Goal: Task Accomplishment & Management: Manage account settings

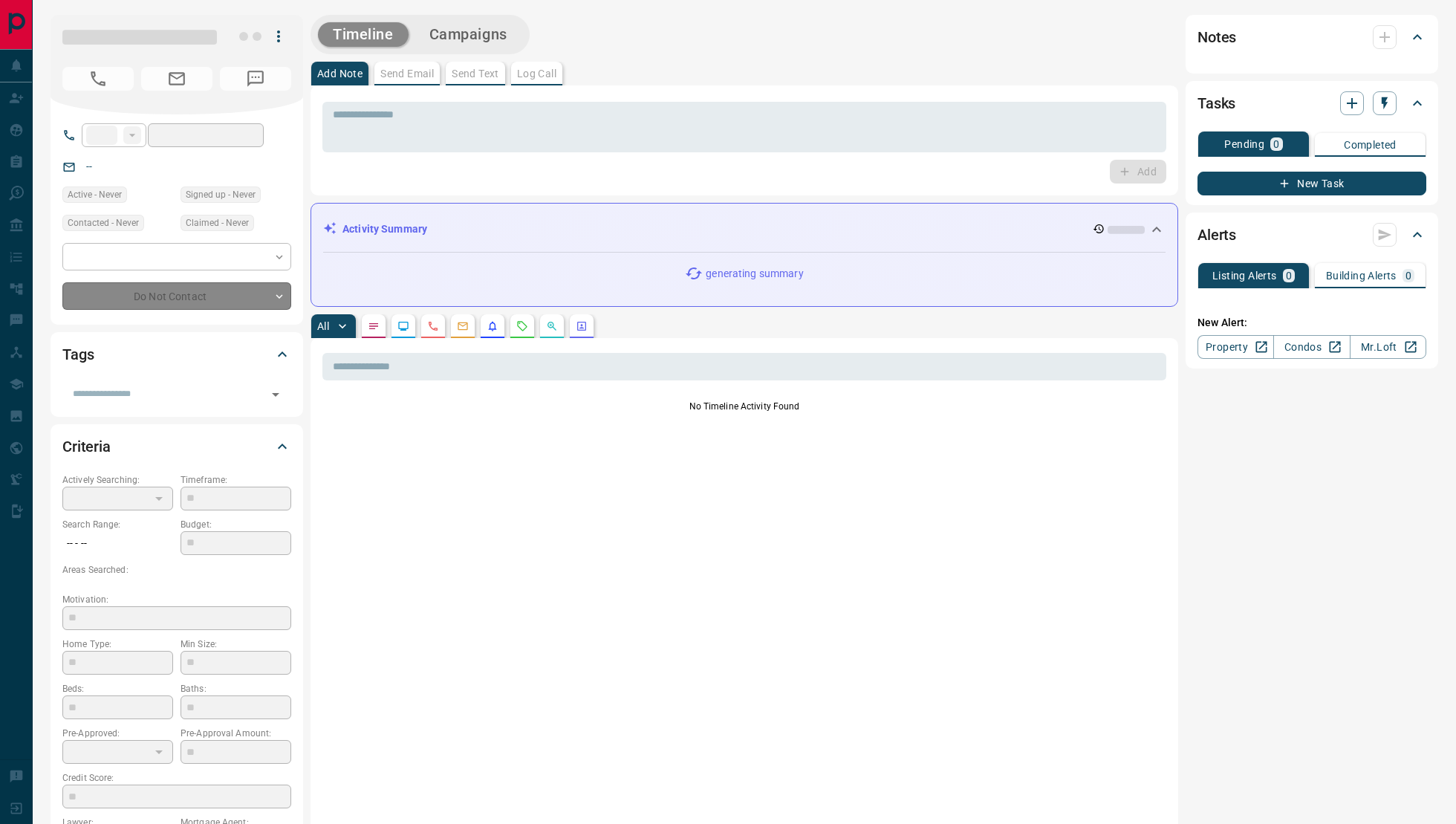
type input "**"
type input "**********"
type input "**"
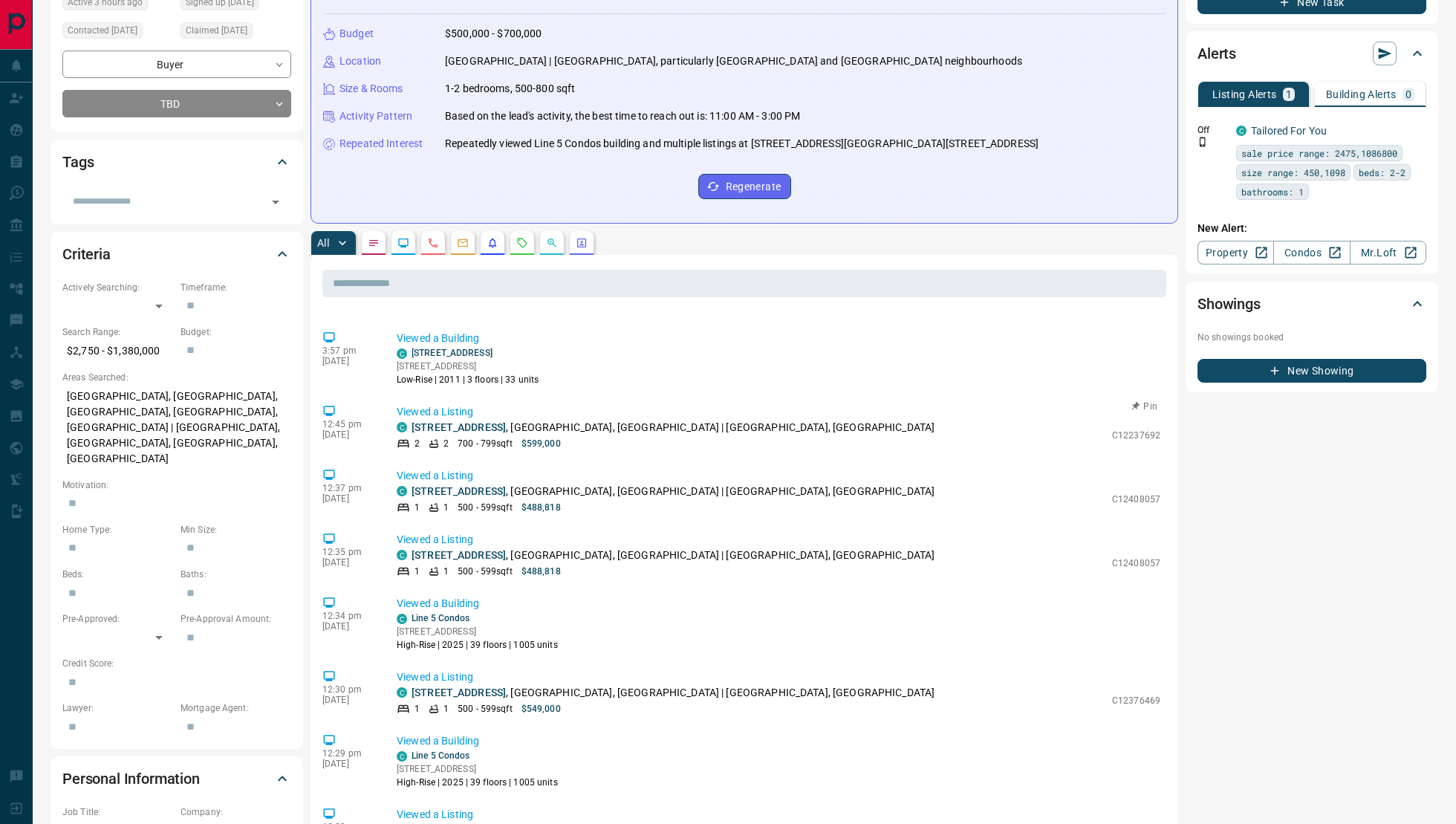
scroll to position [147, 0]
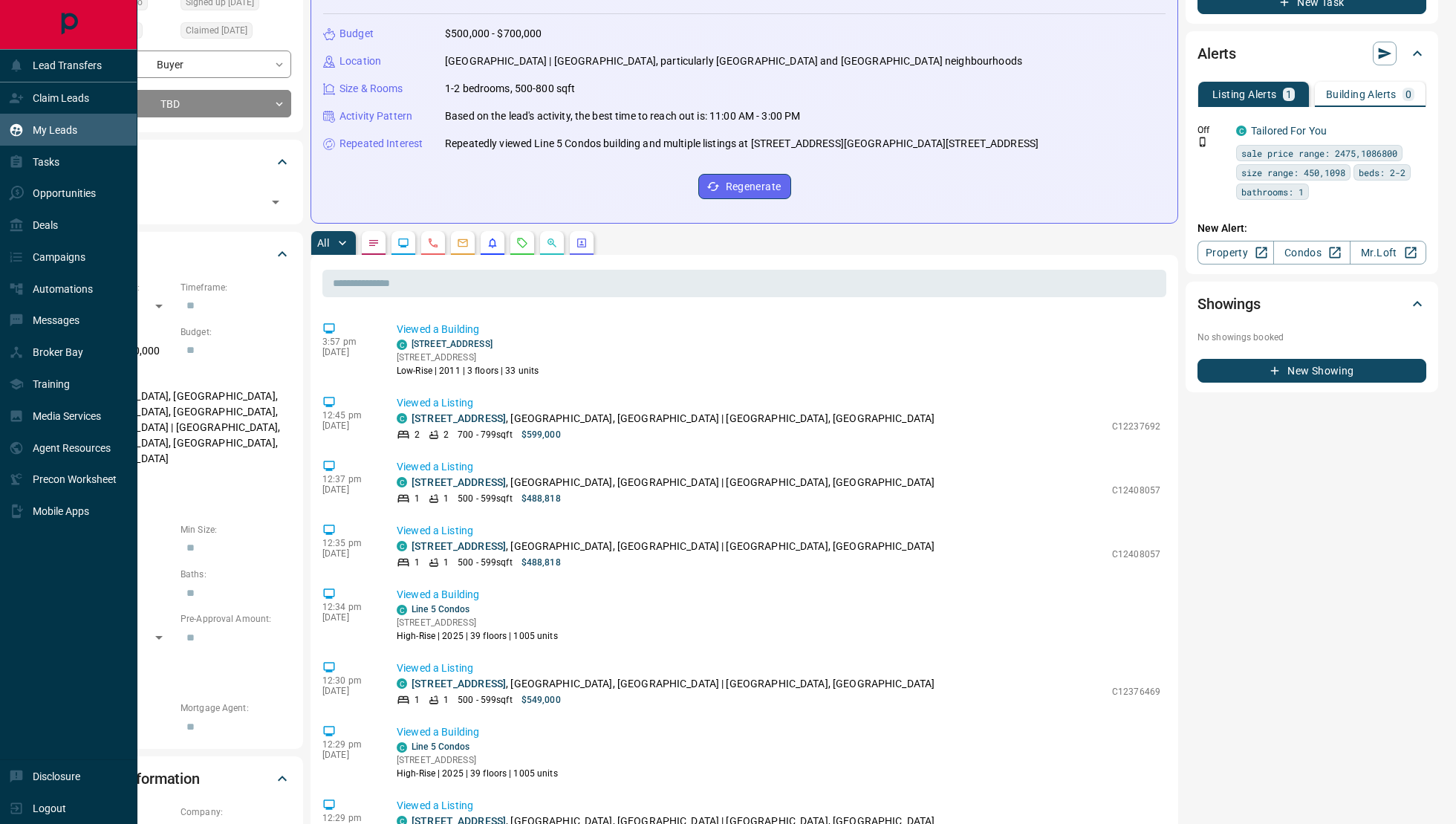
click at [79, 130] on div "My Leads" at bounding box center [68, 130] width 137 height 32
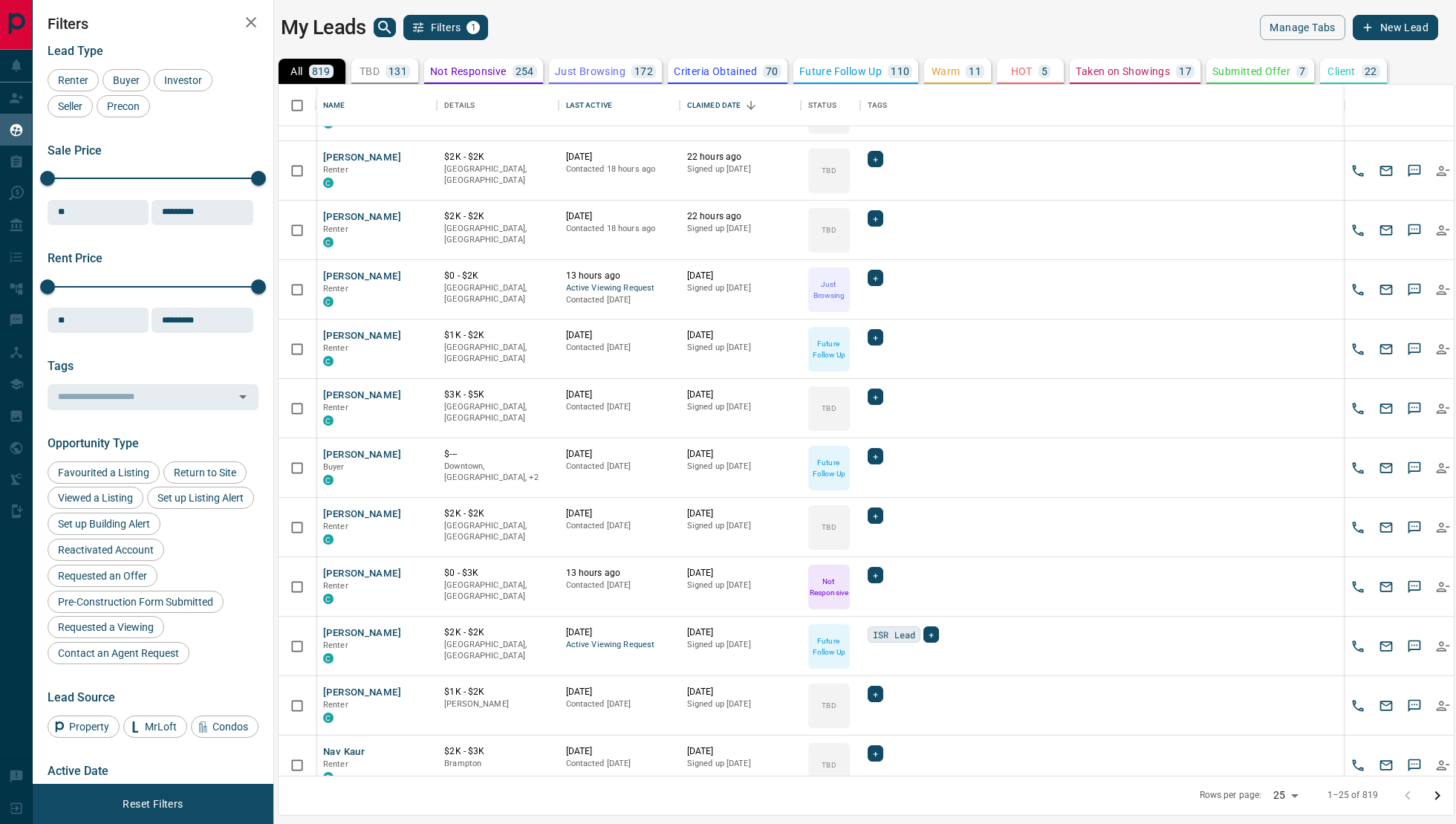
scroll to position [835, 0]
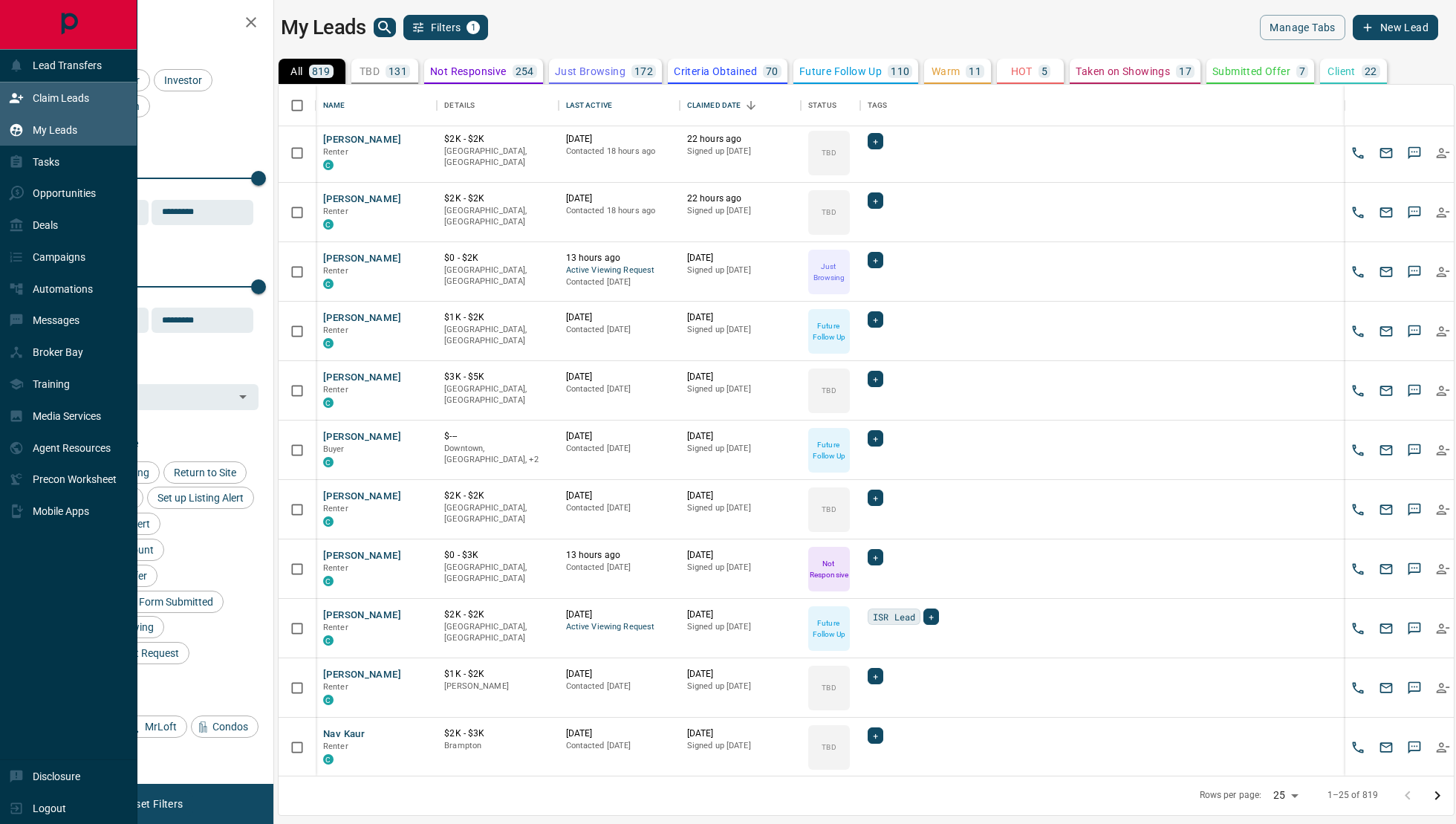
click at [35, 92] on p "Claim Leads" at bounding box center [61, 98] width 56 height 12
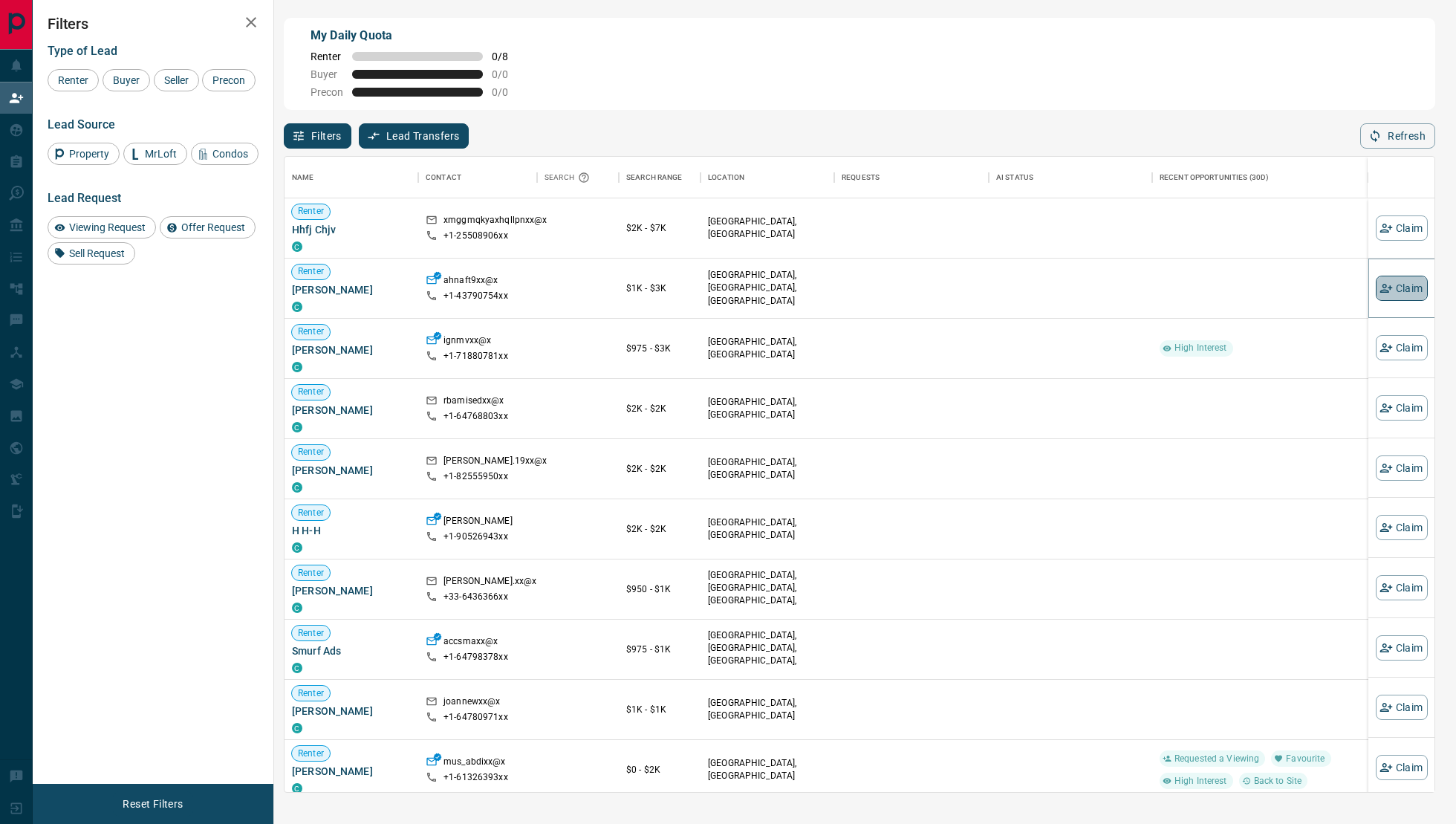
click at [1383, 286] on icon "button" at bounding box center [1386, 288] width 13 height 13
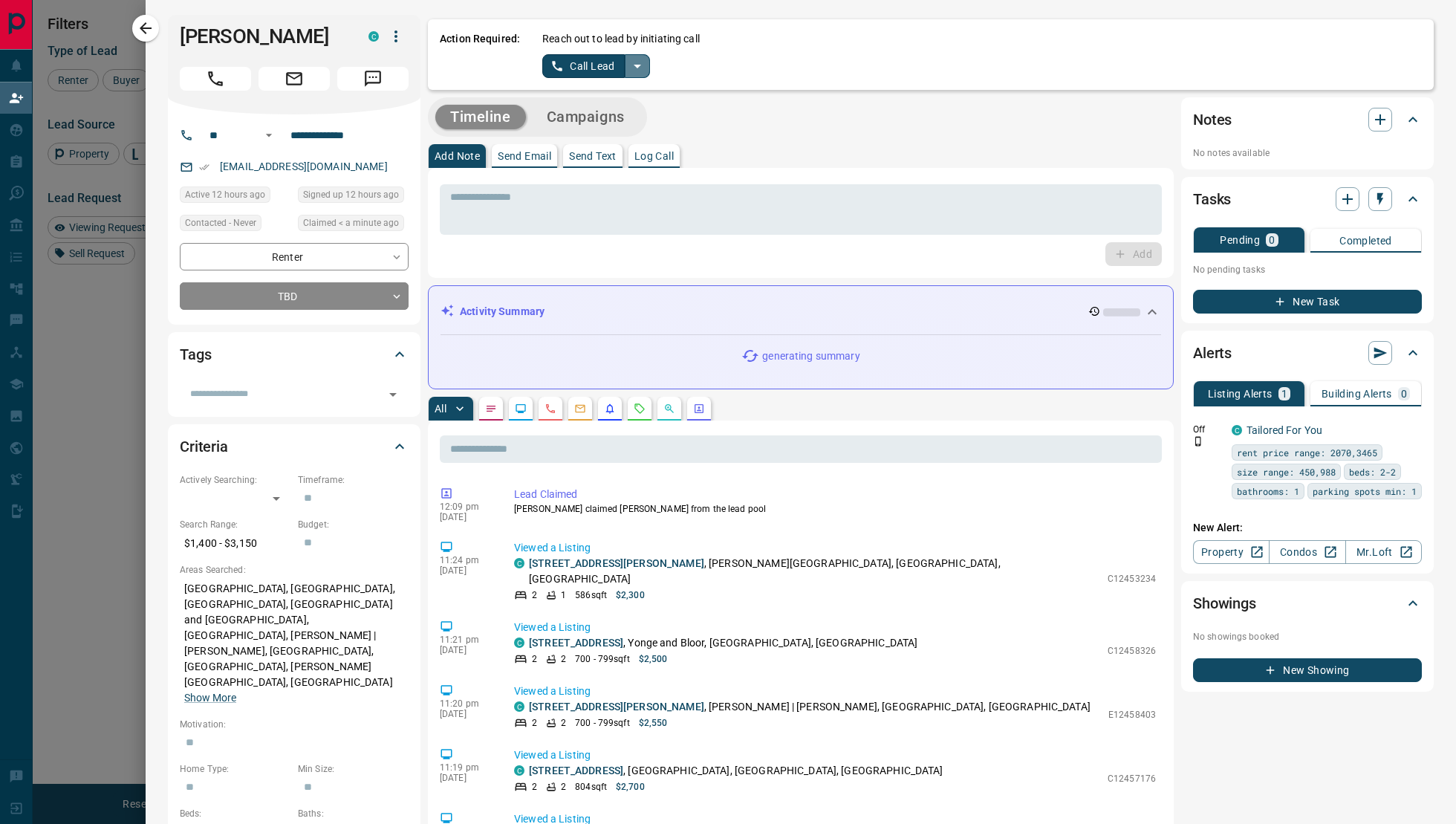
click at [642, 70] on icon "split button" at bounding box center [637, 66] width 18 height 18
click at [610, 123] on li "Log Manual Call" at bounding box center [596, 117] width 91 height 22
click at [587, 58] on button "Log Manual Call" at bounding box center [592, 66] width 98 height 24
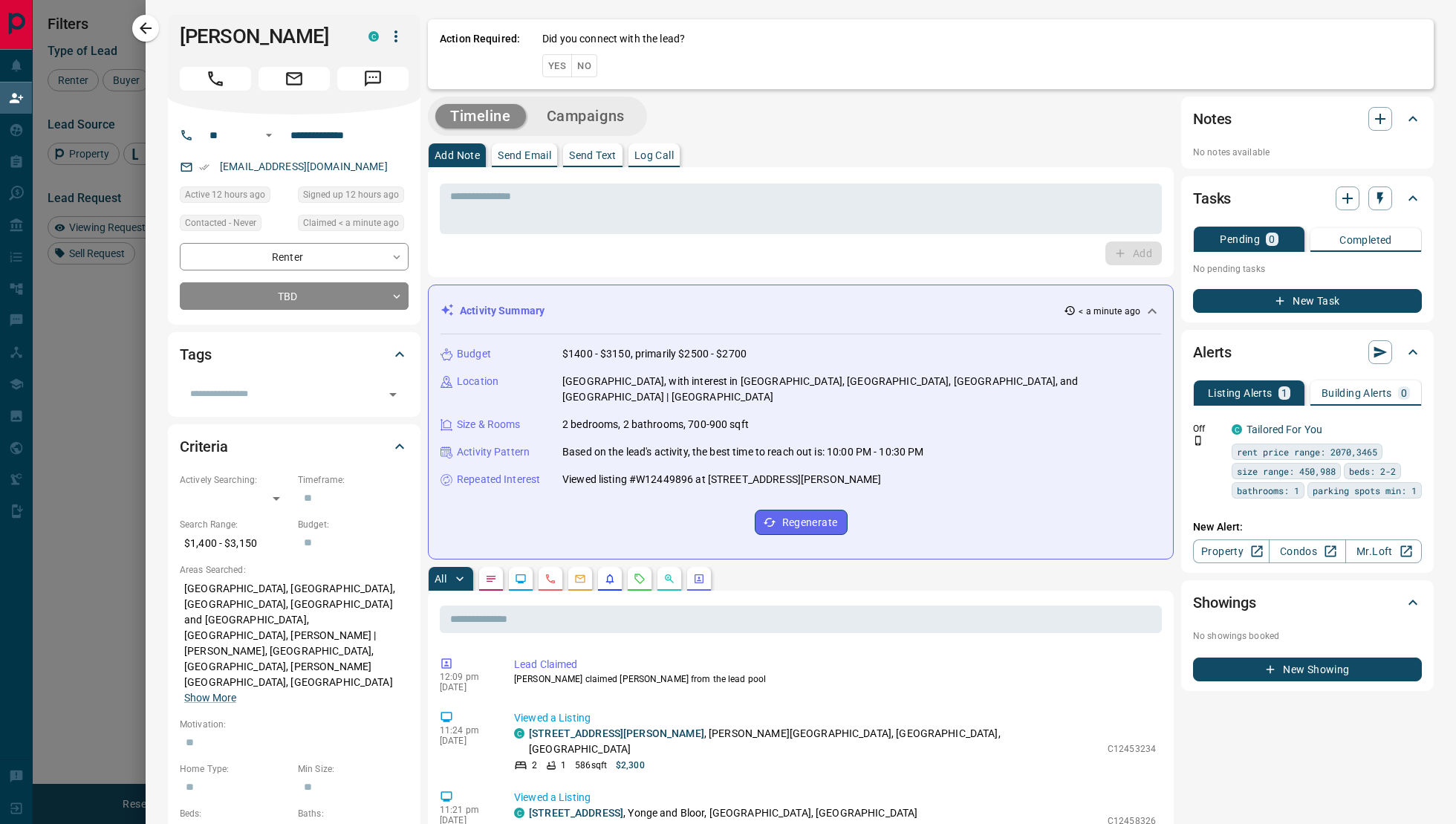
click at [560, 66] on button "Yes" at bounding box center [557, 65] width 29 height 23
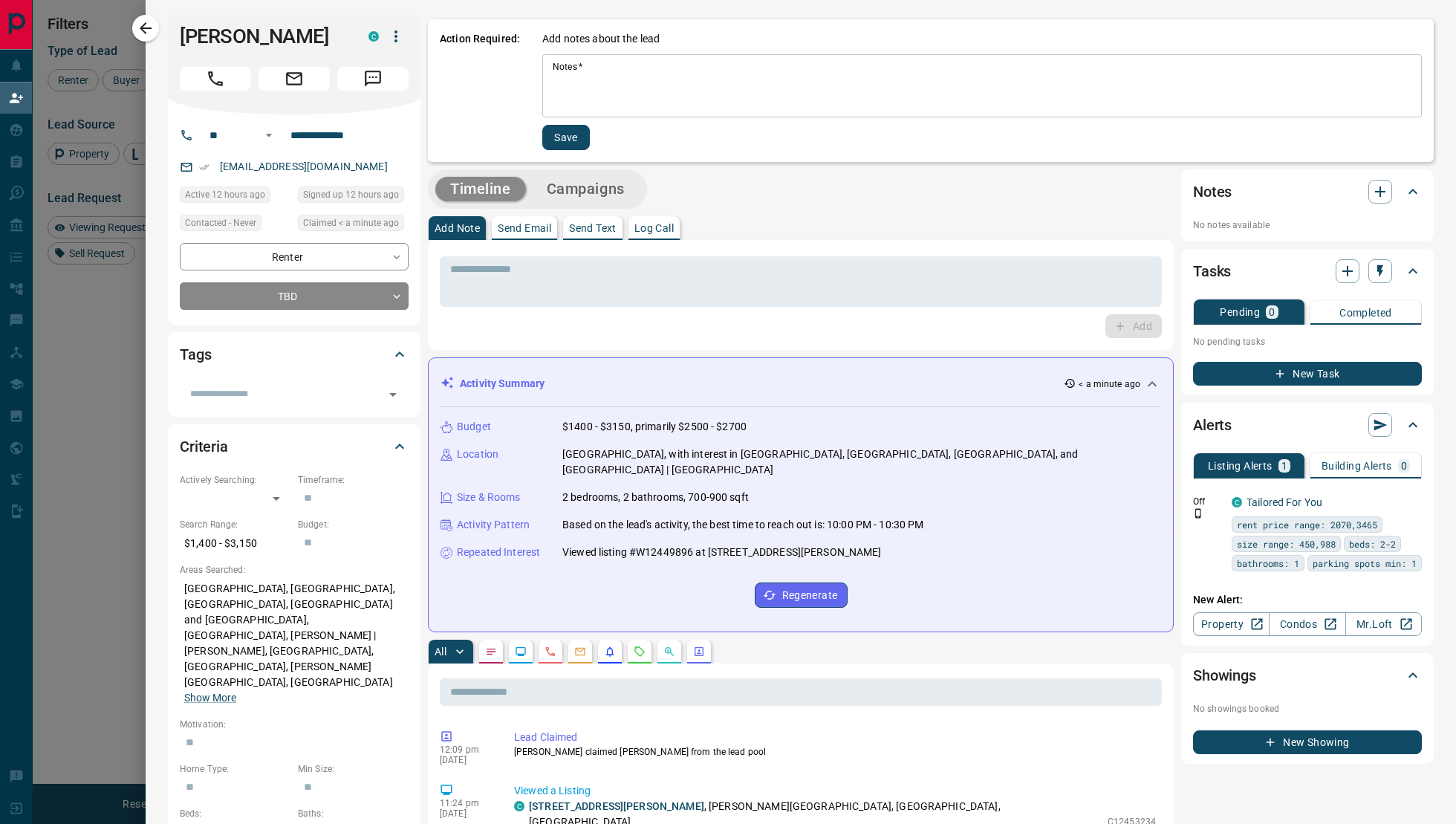
click at [603, 86] on textarea "Notes   *" at bounding box center [982, 86] width 859 height 51
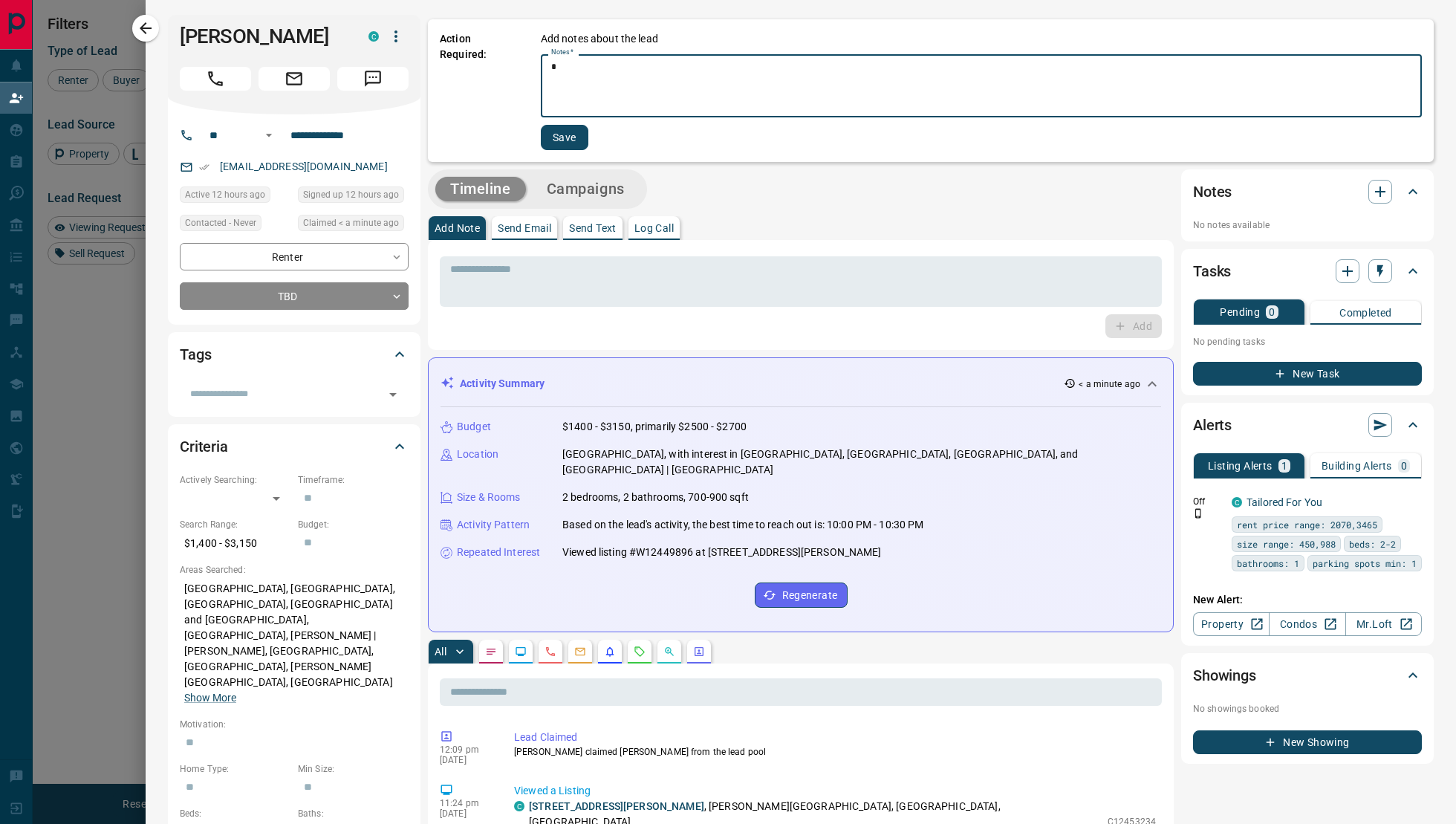
type textarea "*"
click at [575, 131] on button "Save" at bounding box center [565, 137] width 47 height 25
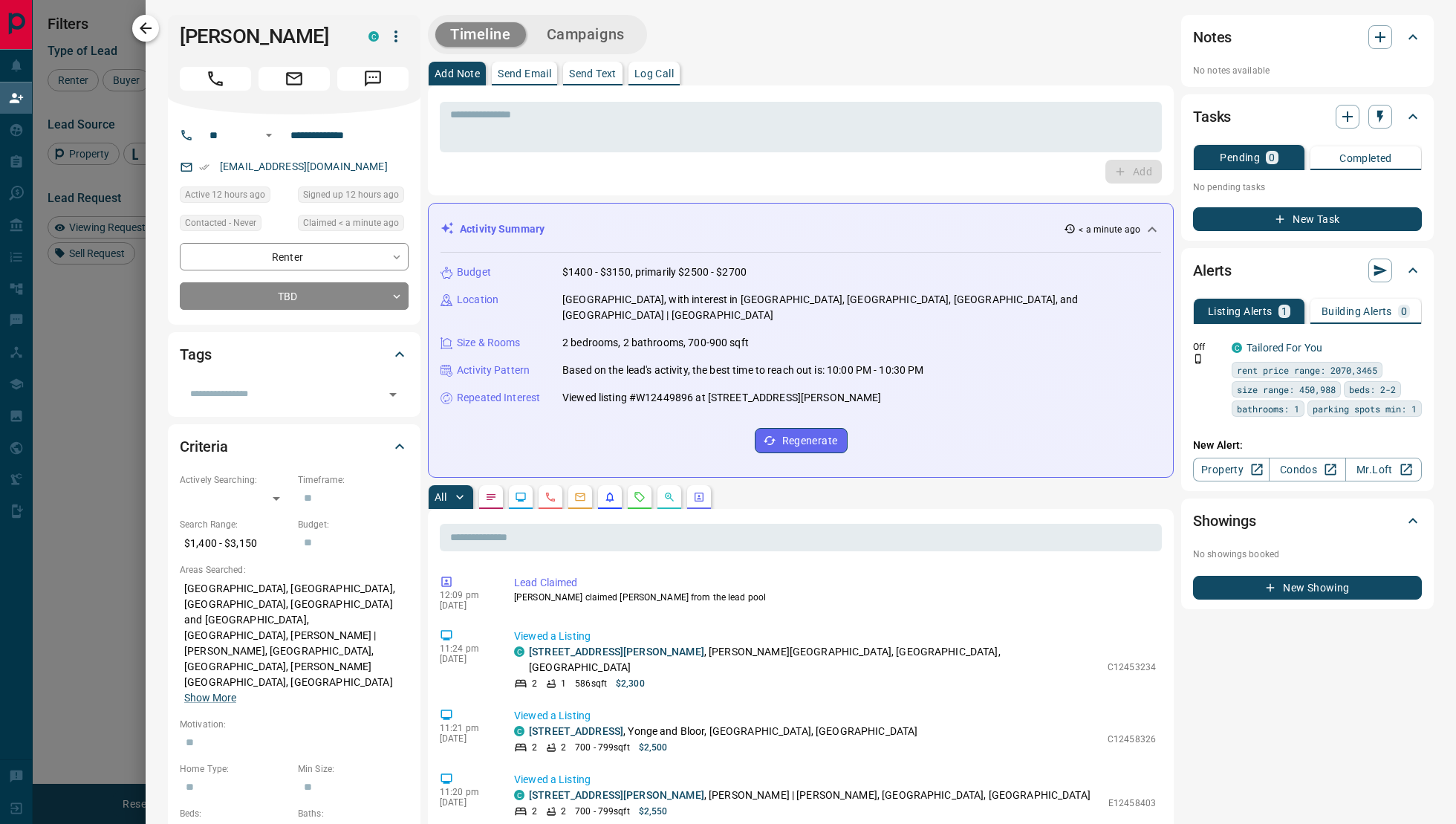
click at [141, 35] on icon "button" at bounding box center [145, 28] width 18 height 18
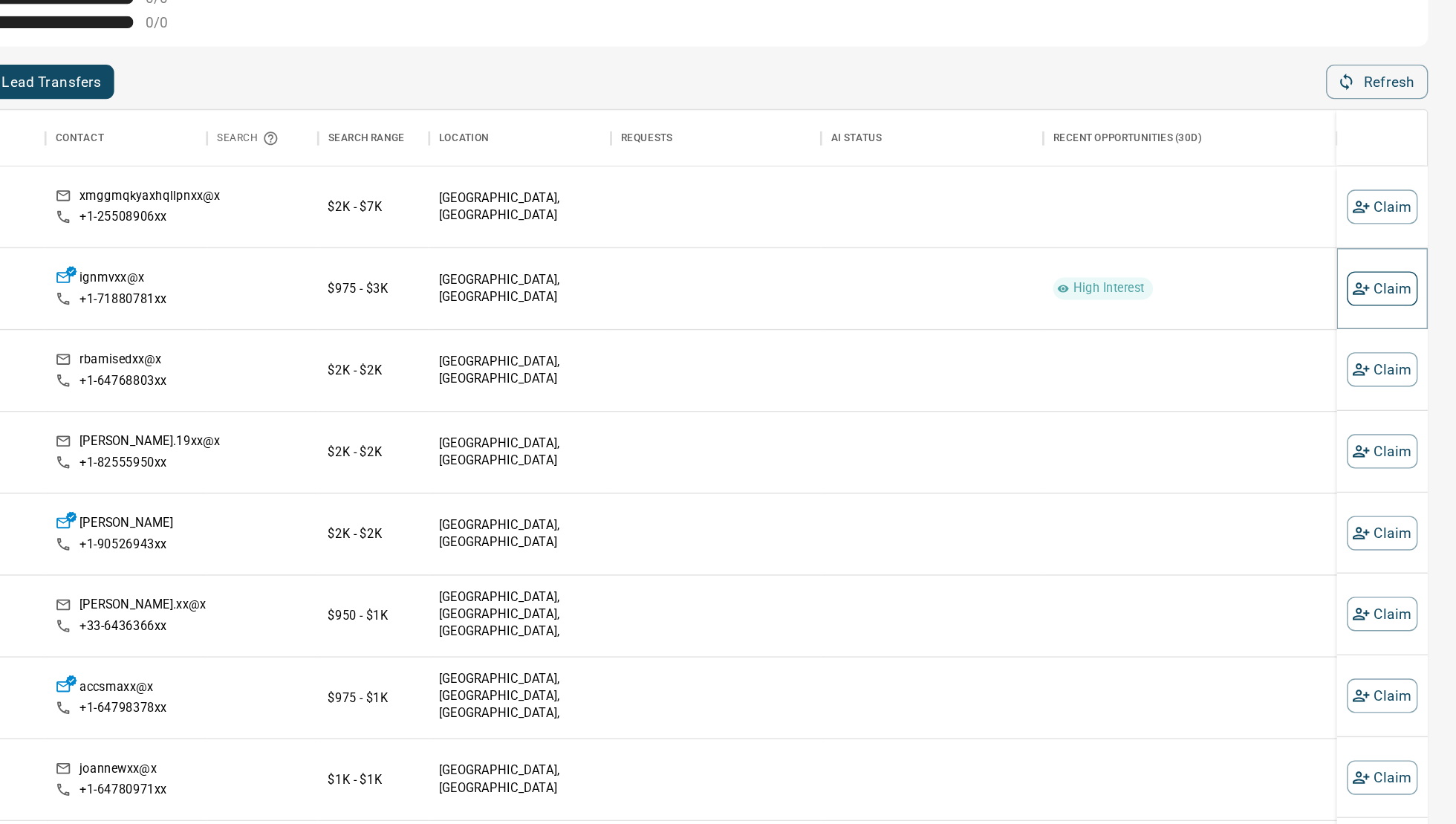
click at [1397, 287] on button "Claim" at bounding box center [1402, 288] width 52 height 25
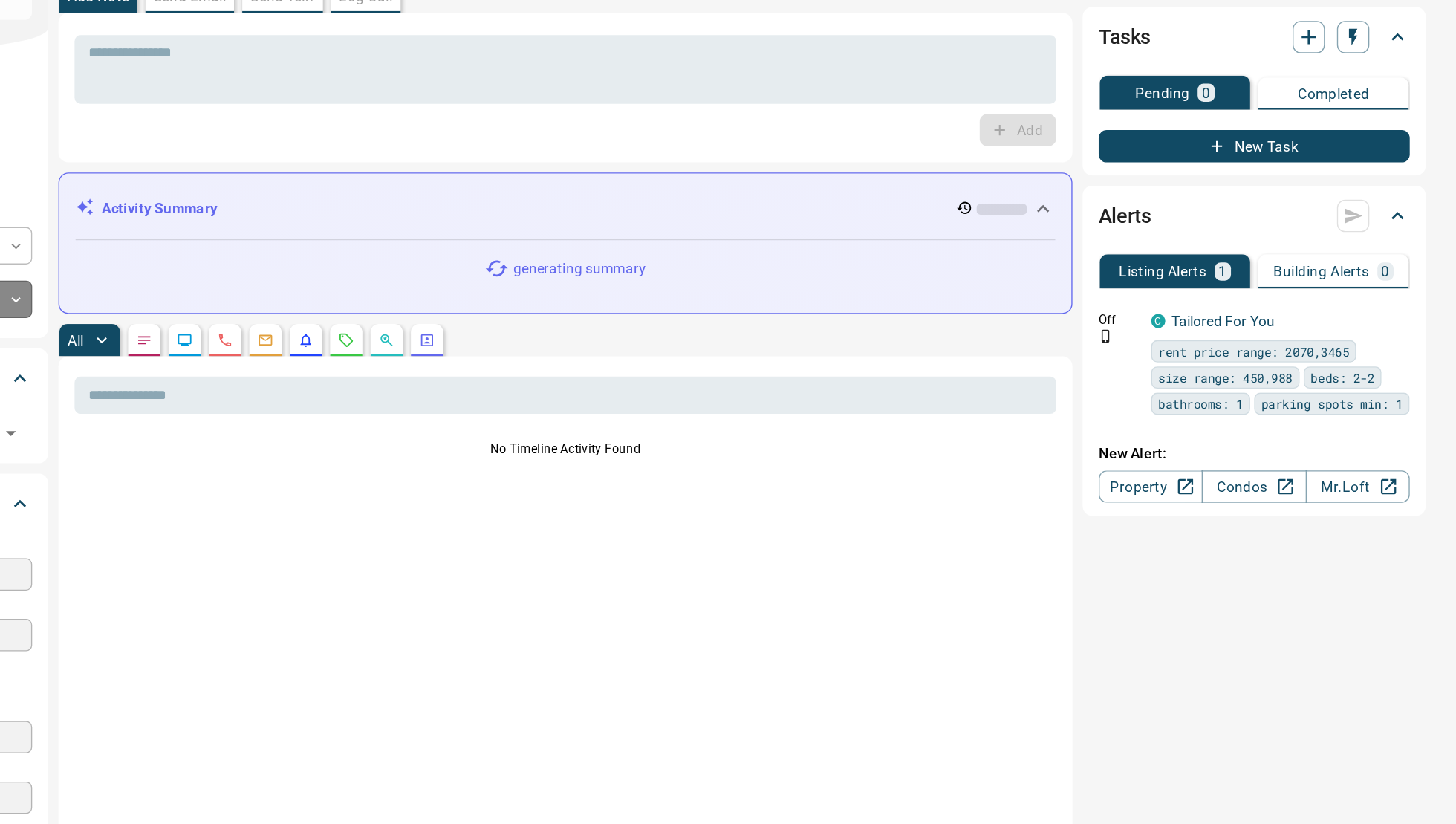
type input "**"
type input "**********"
type input "**"
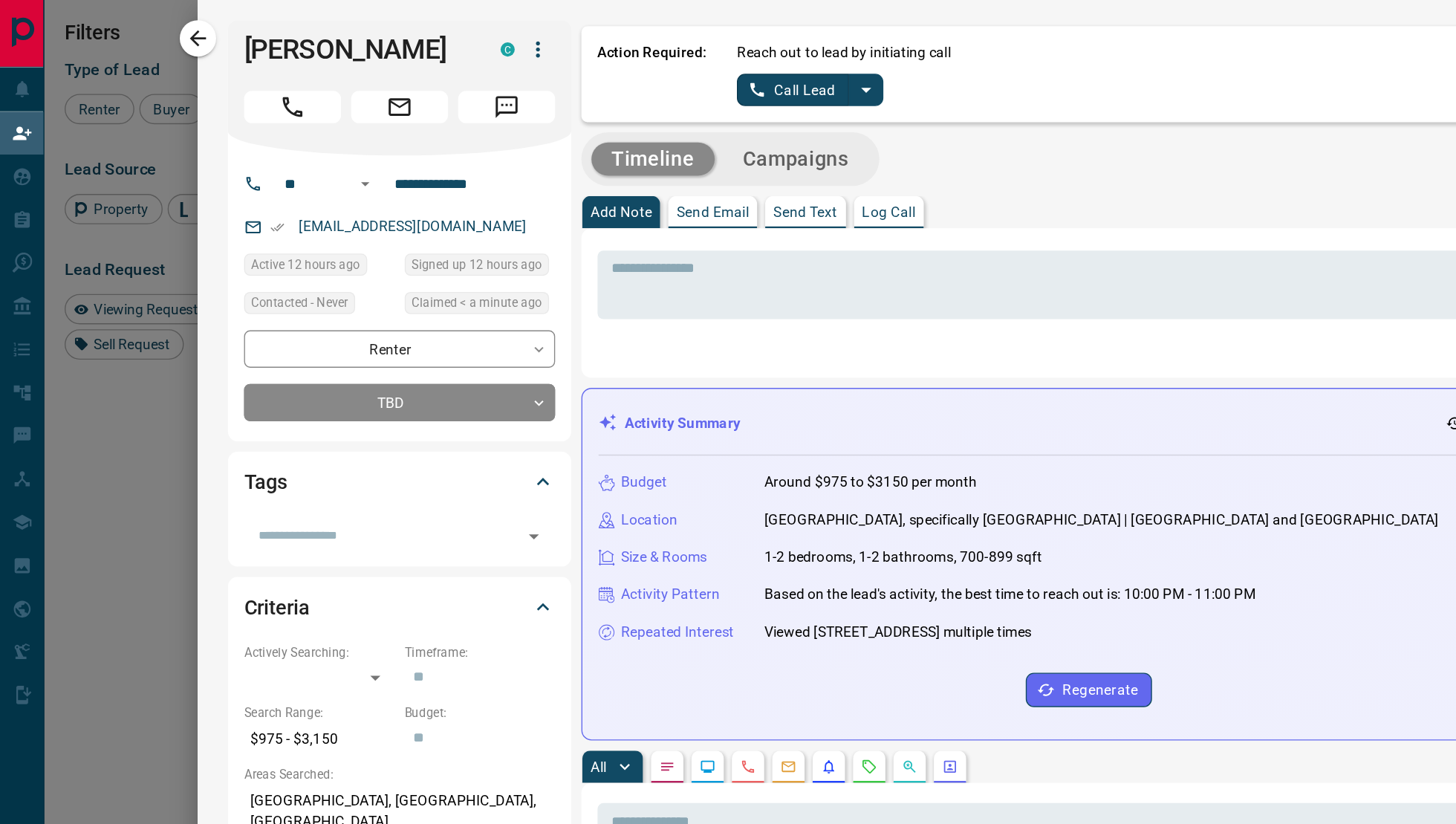
click at [402, 29] on icon "button" at bounding box center [395, 36] width 18 height 18
click at [296, 8] on div at bounding box center [728, 412] width 1456 height 824
click at [640, 67] on icon "split button" at bounding box center [637, 66] width 18 height 18
click at [578, 110] on li "Log Manual Call" at bounding box center [596, 117] width 91 height 22
click at [578, 69] on button "Log Manual Call" at bounding box center [592, 66] width 98 height 24
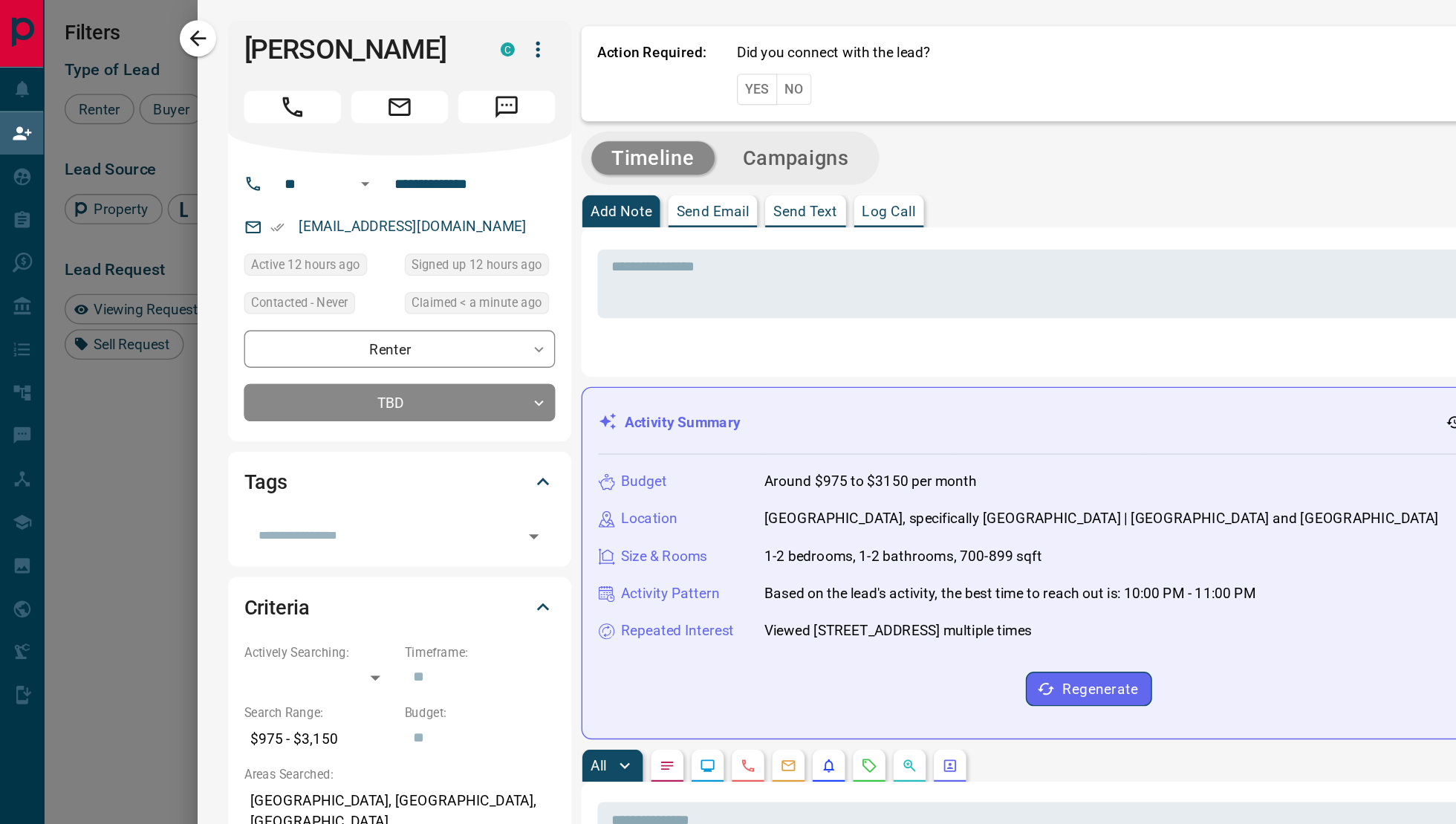
click at [558, 66] on button "Yes" at bounding box center [557, 65] width 29 height 23
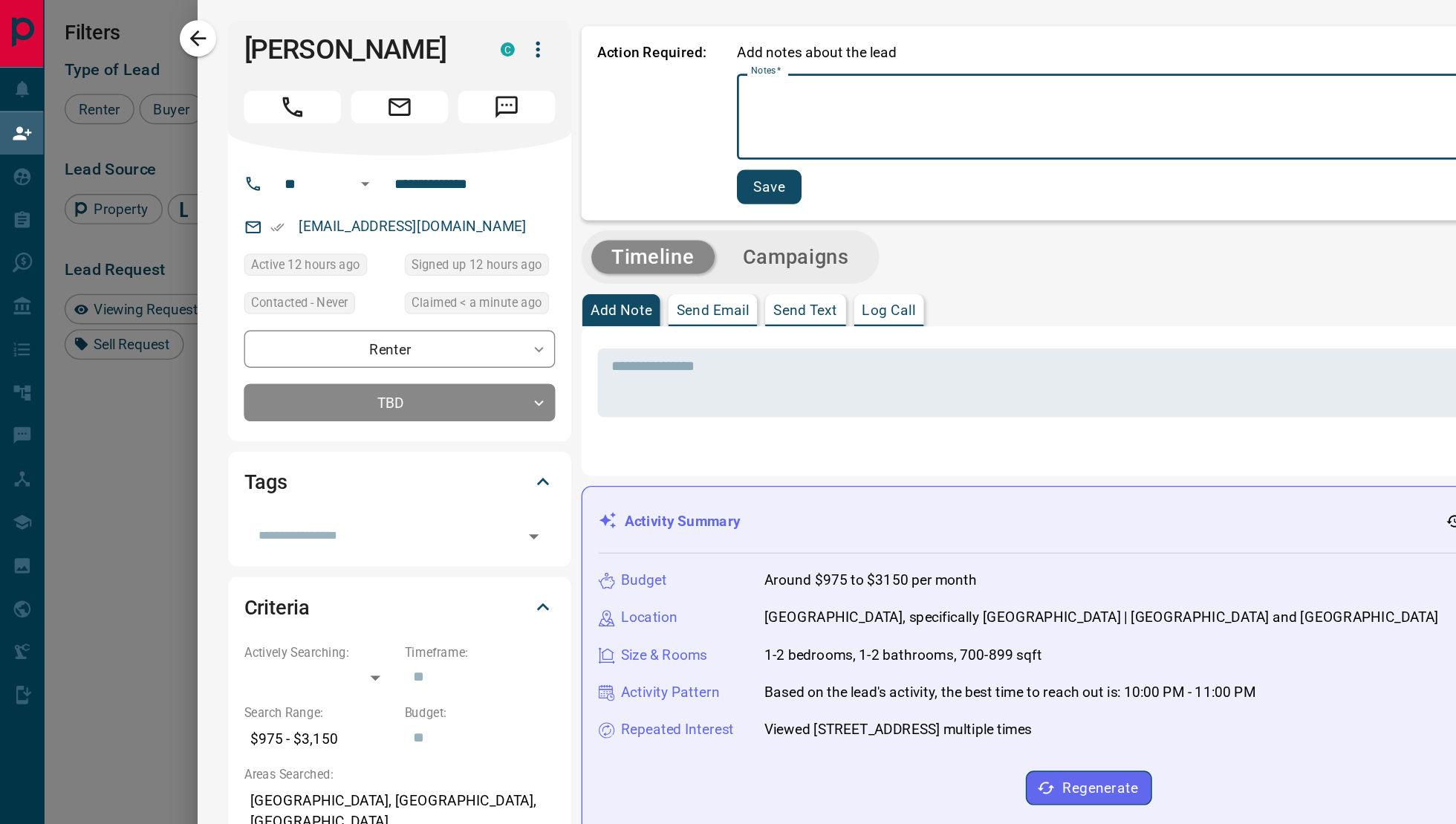
click at [575, 89] on textarea "Notes   *" at bounding box center [982, 86] width 859 height 51
type textarea "*"
click at [569, 146] on button "Save" at bounding box center [565, 137] width 47 height 25
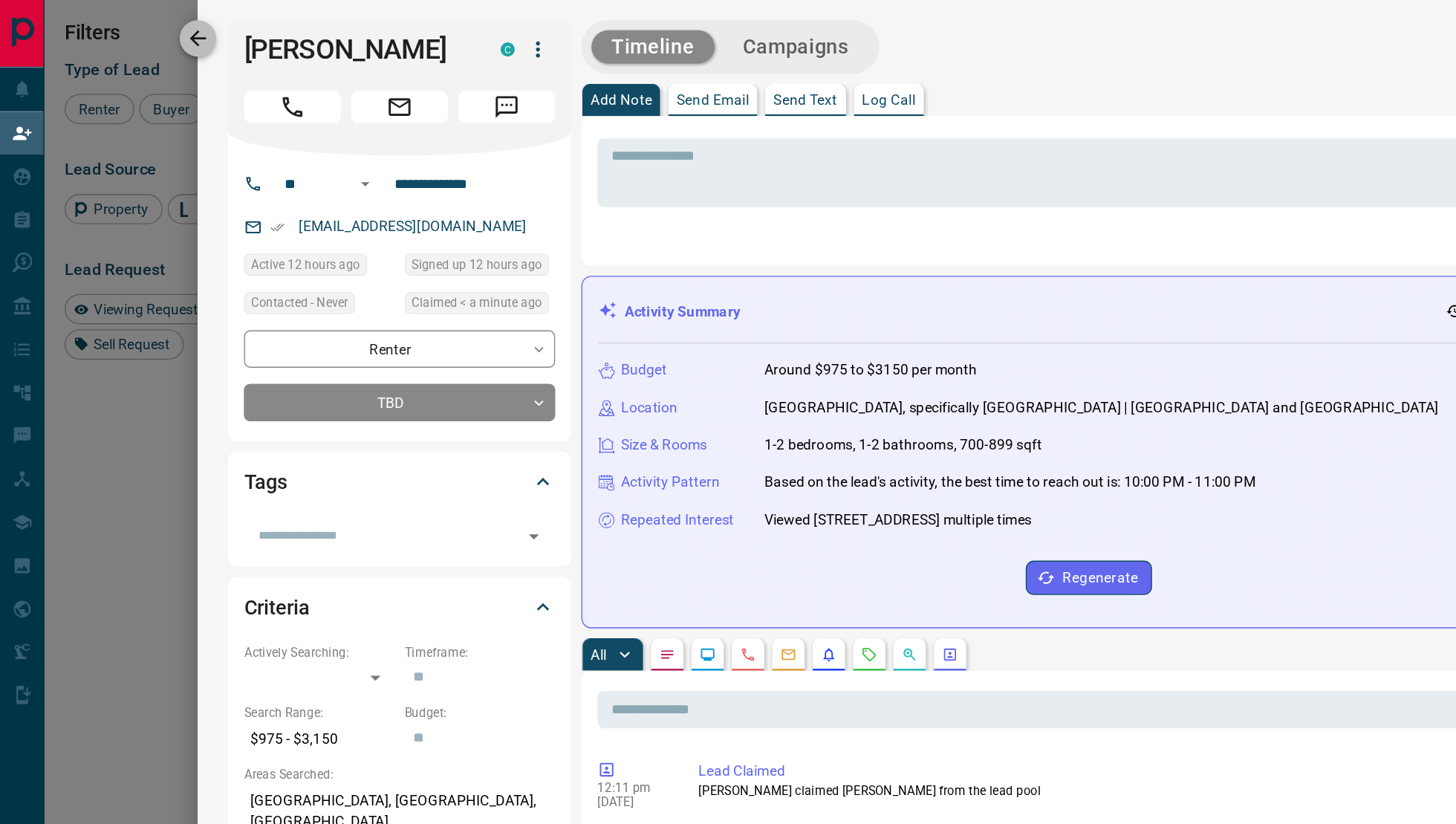
click at [139, 33] on icon "button" at bounding box center [145, 28] width 18 height 18
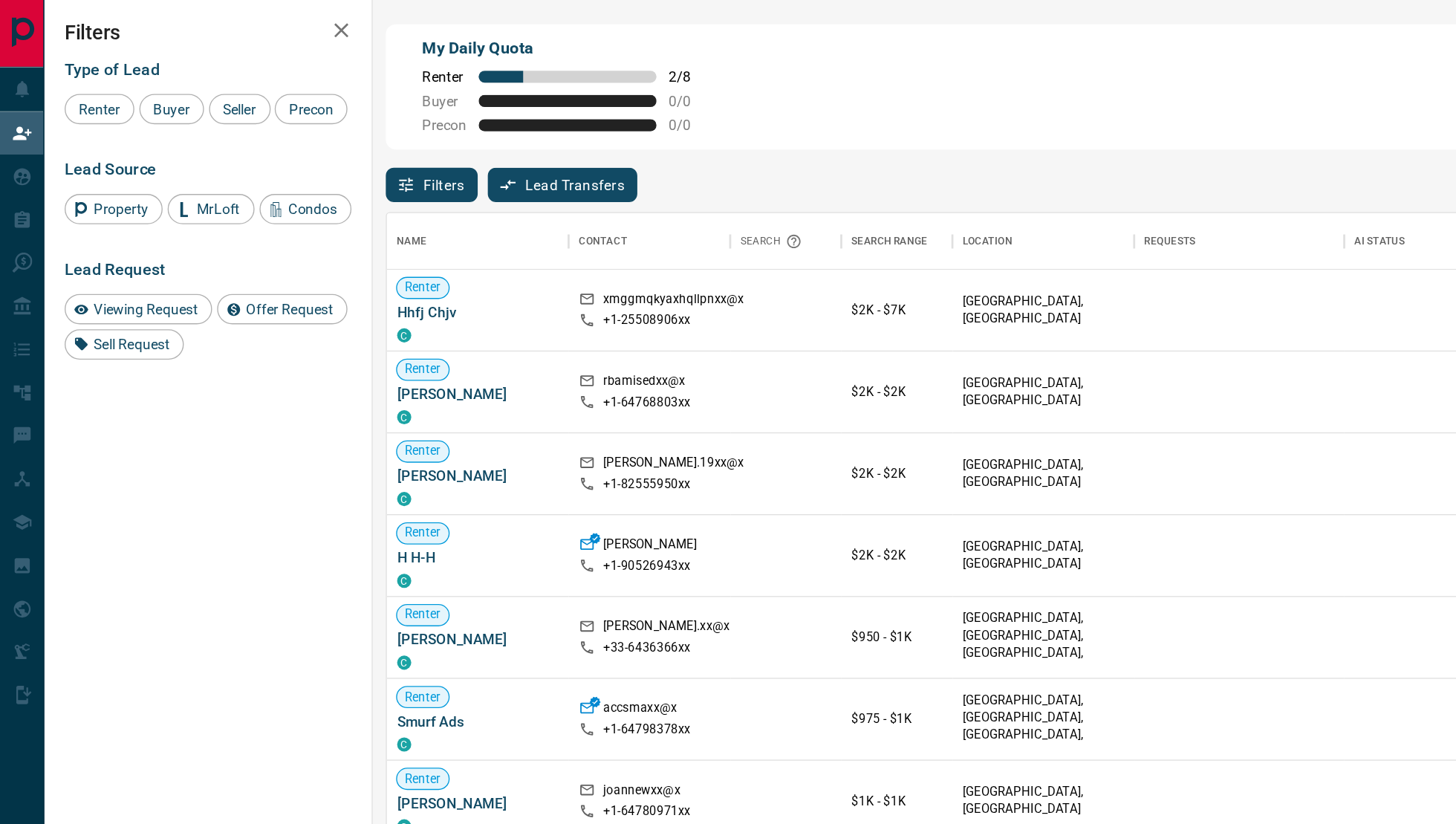
scroll to position [636, 1150]
